Goal: Task Accomplishment & Management: Manage account settings

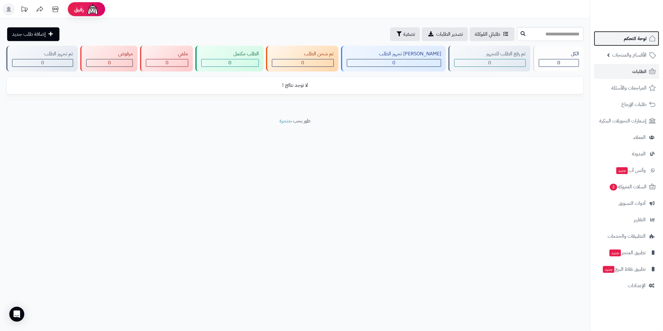
click at [636, 42] on span "لوحة التحكم" at bounding box center [634, 38] width 23 height 9
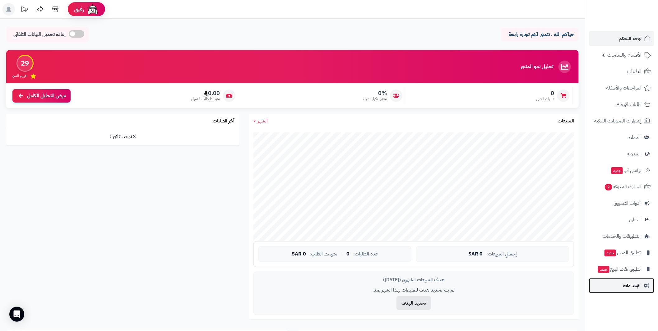
click at [634, 287] on span "الإعدادات" at bounding box center [632, 285] width 18 height 9
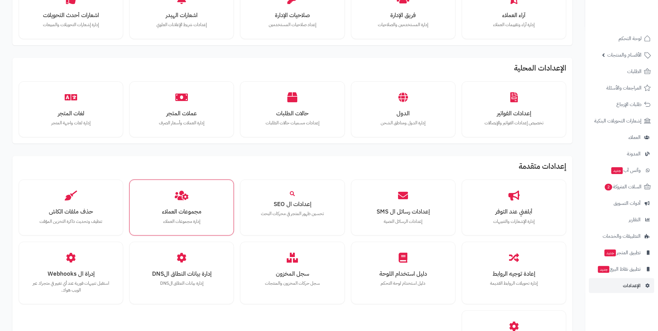
scroll to position [249, 0]
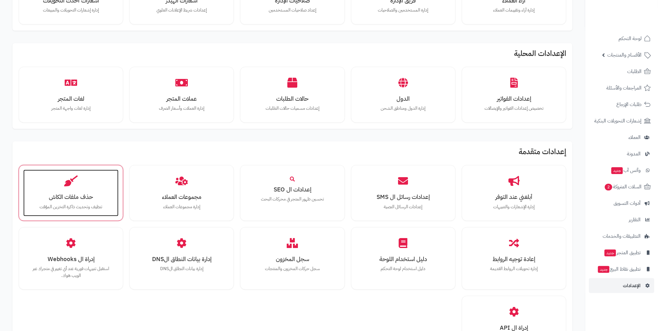
click at [53, 194] on h3 "حذف ملفات الكاش" at bounding box center [71, 197] width 83 height 7
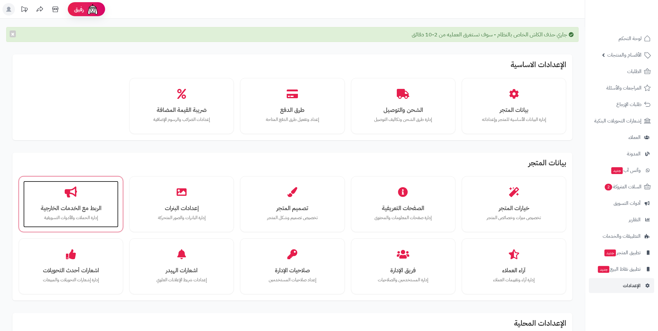
click at [57, 202] on div "الربط مع الخدمات الخارجية إدارة الحملات والأدوات التسويقية" at bounding box center [70, 204] width 95 height 47
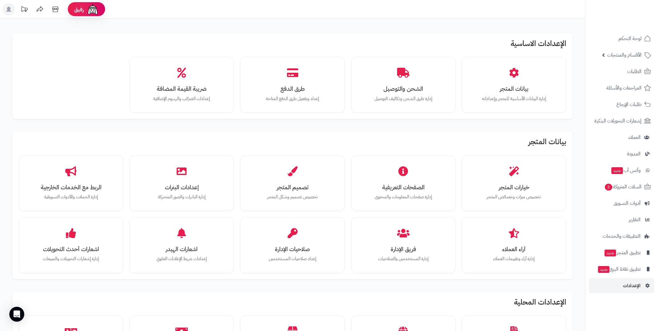
scroll to position [155, 0]
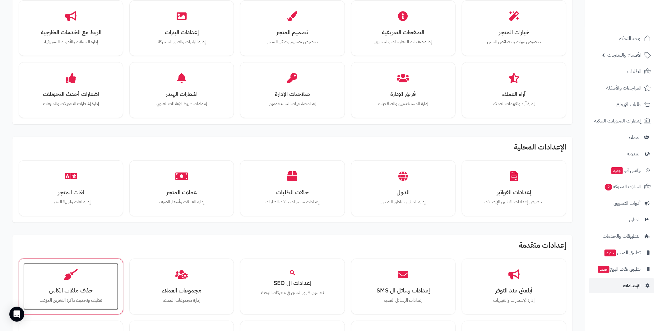
click at [87, 263] on div "حذف ملفات الكاش تنظيف وتحديث ذاكرة التخزين المؤقت" at bounding box center [70, 286] width 95 height 47
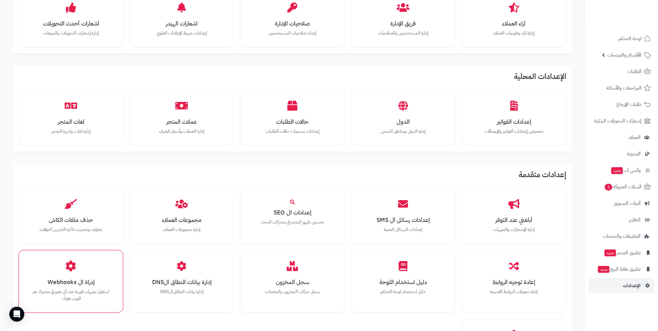
scroll to position [280, 0]
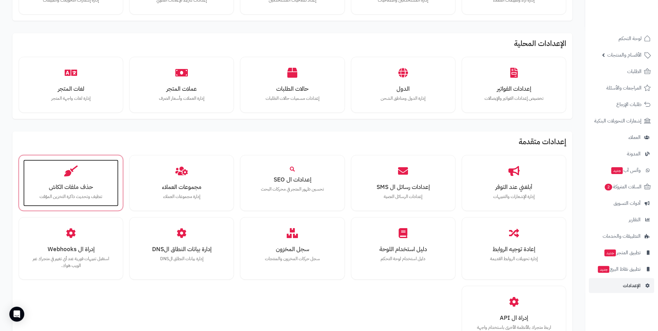
click at [79, 169] on div "حذف ملفات الكاش تنظيف وتحديث ذاكرة التخزين المؤقت" at bounding box center [70, 183] width 95 height 47
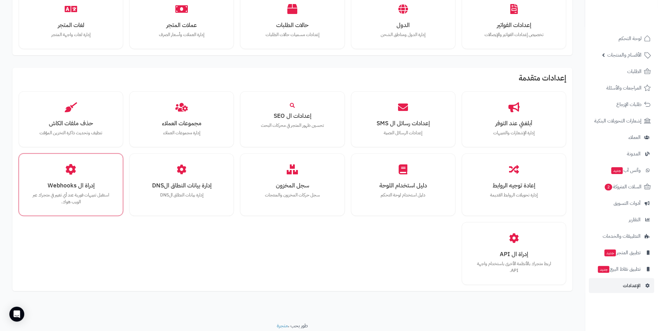
scroll to position [332, 0]
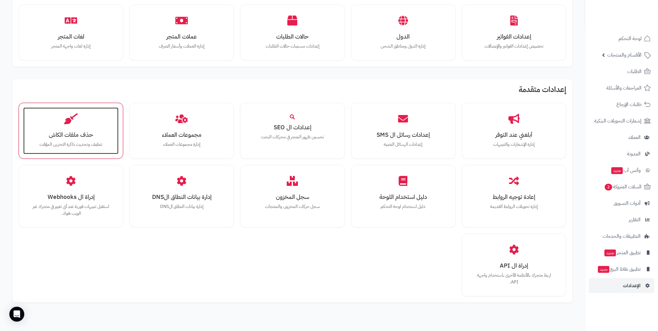
click at [88, 137] on div "حذف ملفات الكاش تنظيف وتحديث ذاكرة التخزين المؤقت" at bounding box center [70, 131] width 95 height 47
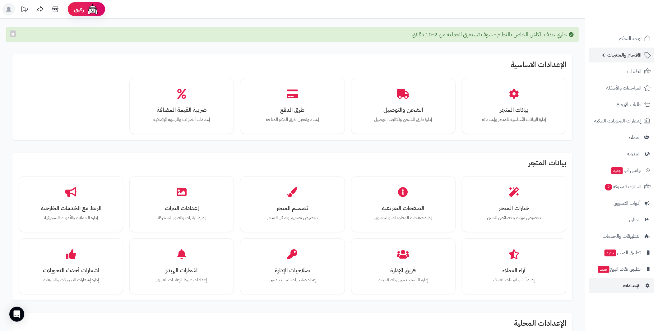
click at [615, 51] on span "الأقسام والمنتجات" at bounding box center [624, 55] width 34 height 9
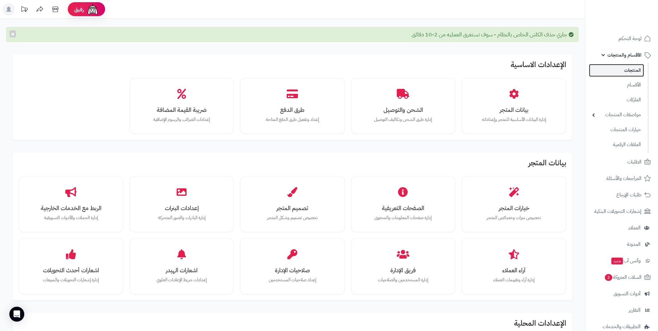
click at [631, 74] on link "المنتجات" at bounding box center [616, 70] width 55 height 13
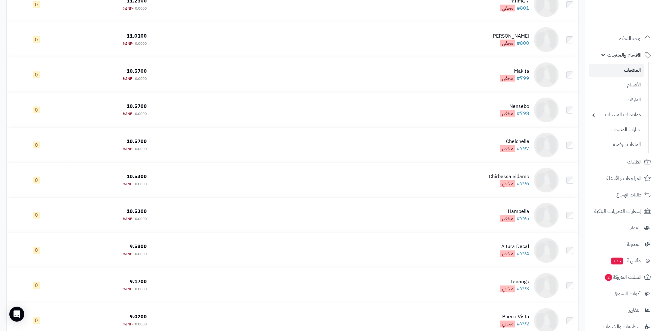
scroll to position [551, 0]
